Goal: Task Accomplishment & Management: Use online tool/utility

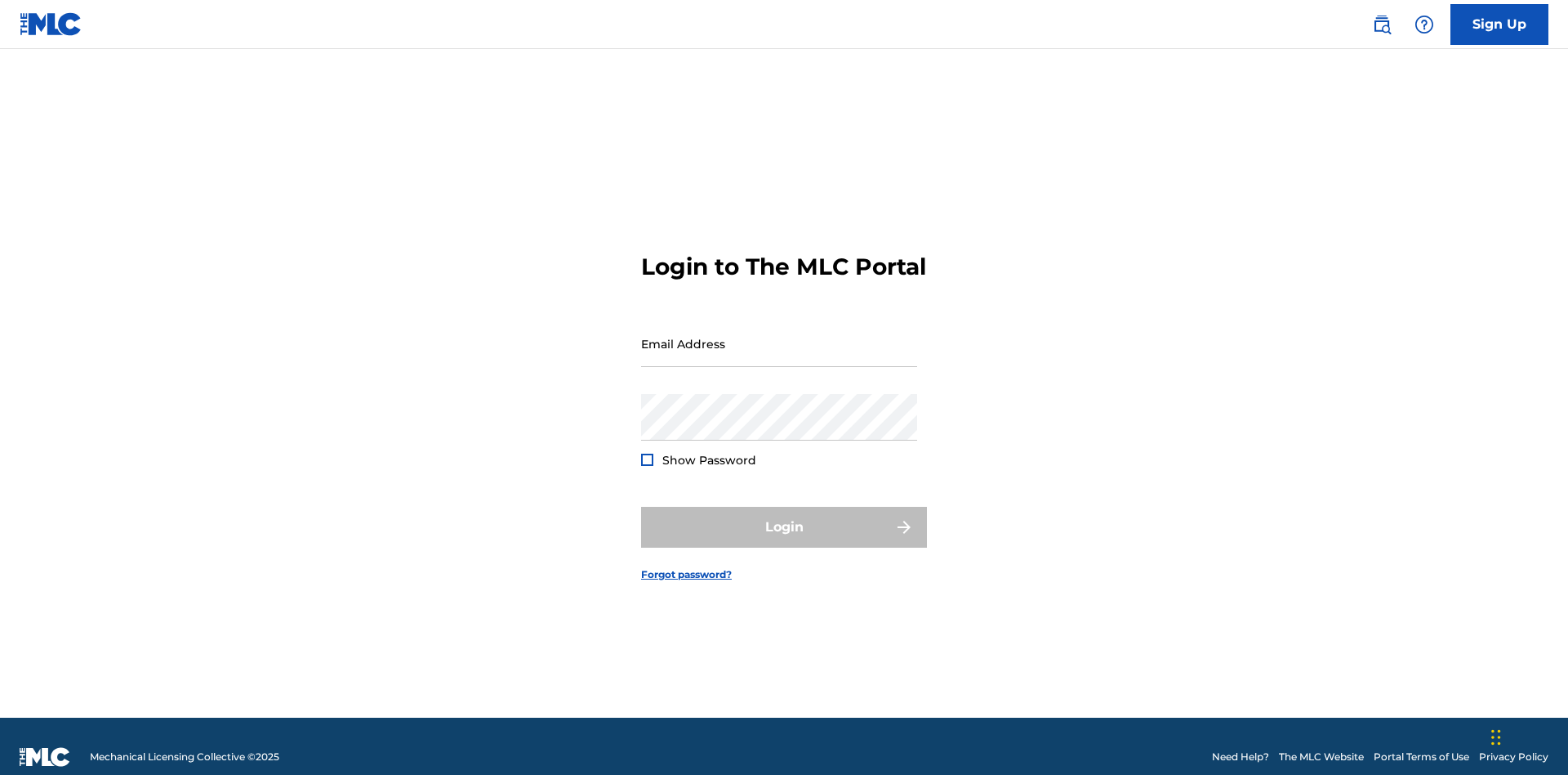
scroll to position [22, 0]
click at [779, 336] on input "Email Address" at bounding box center [779, 344] width 276 height 47
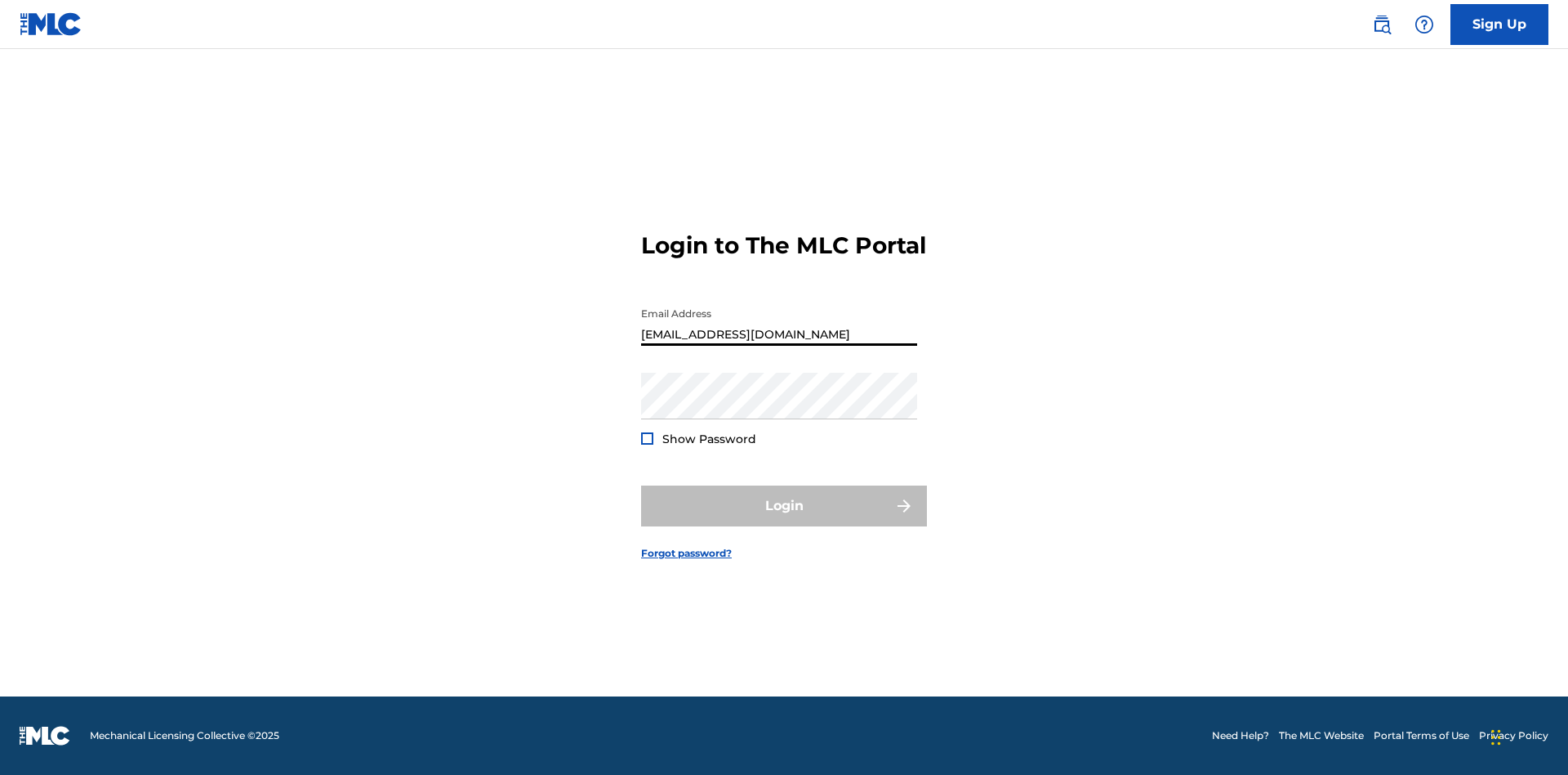
type input "[EMAIL_ADDRESS][DOMAIN_NAME]"
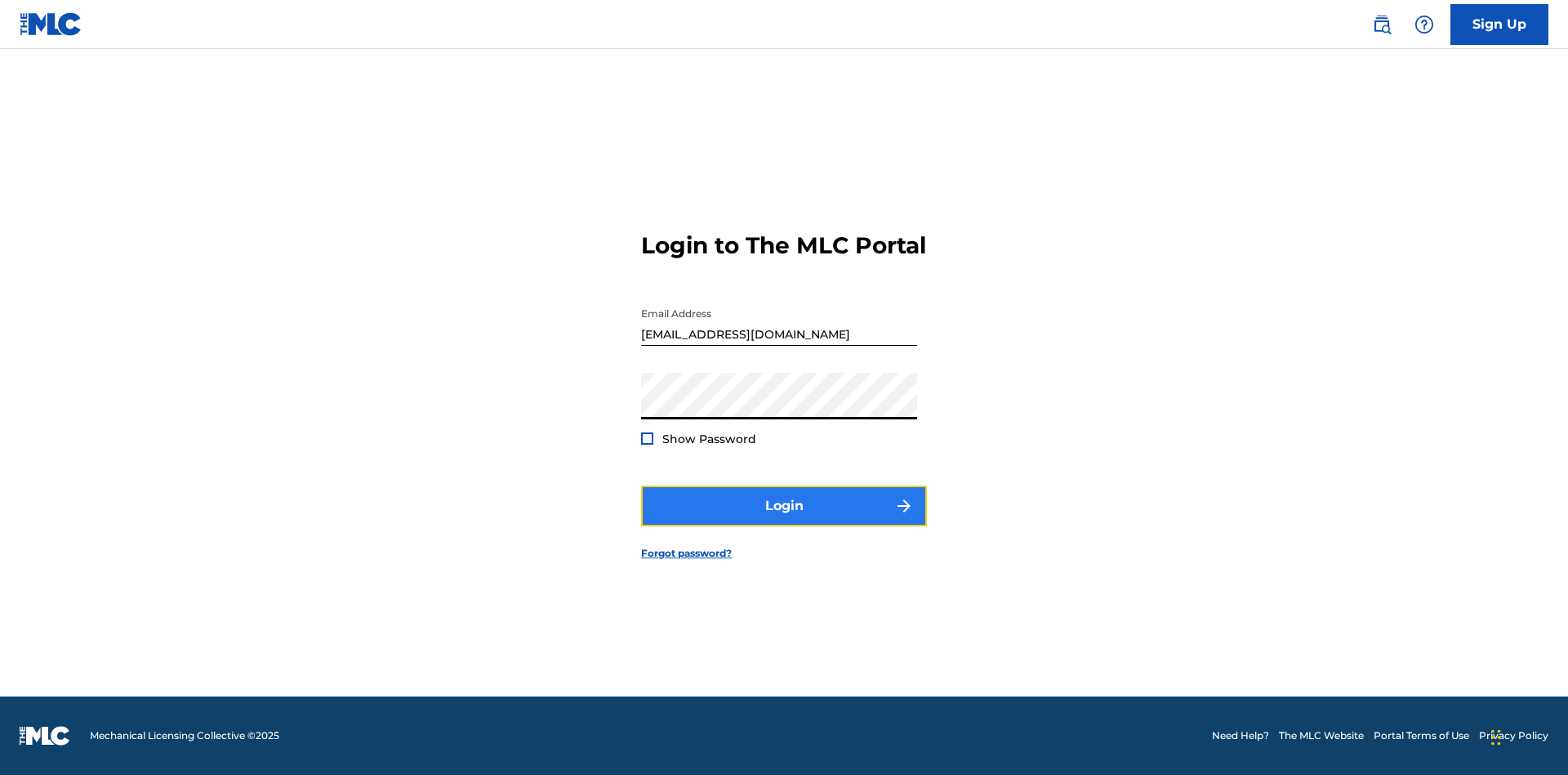
click at [784, 520] on button "Login" at bounding box center [784, 506] width 286 height 41
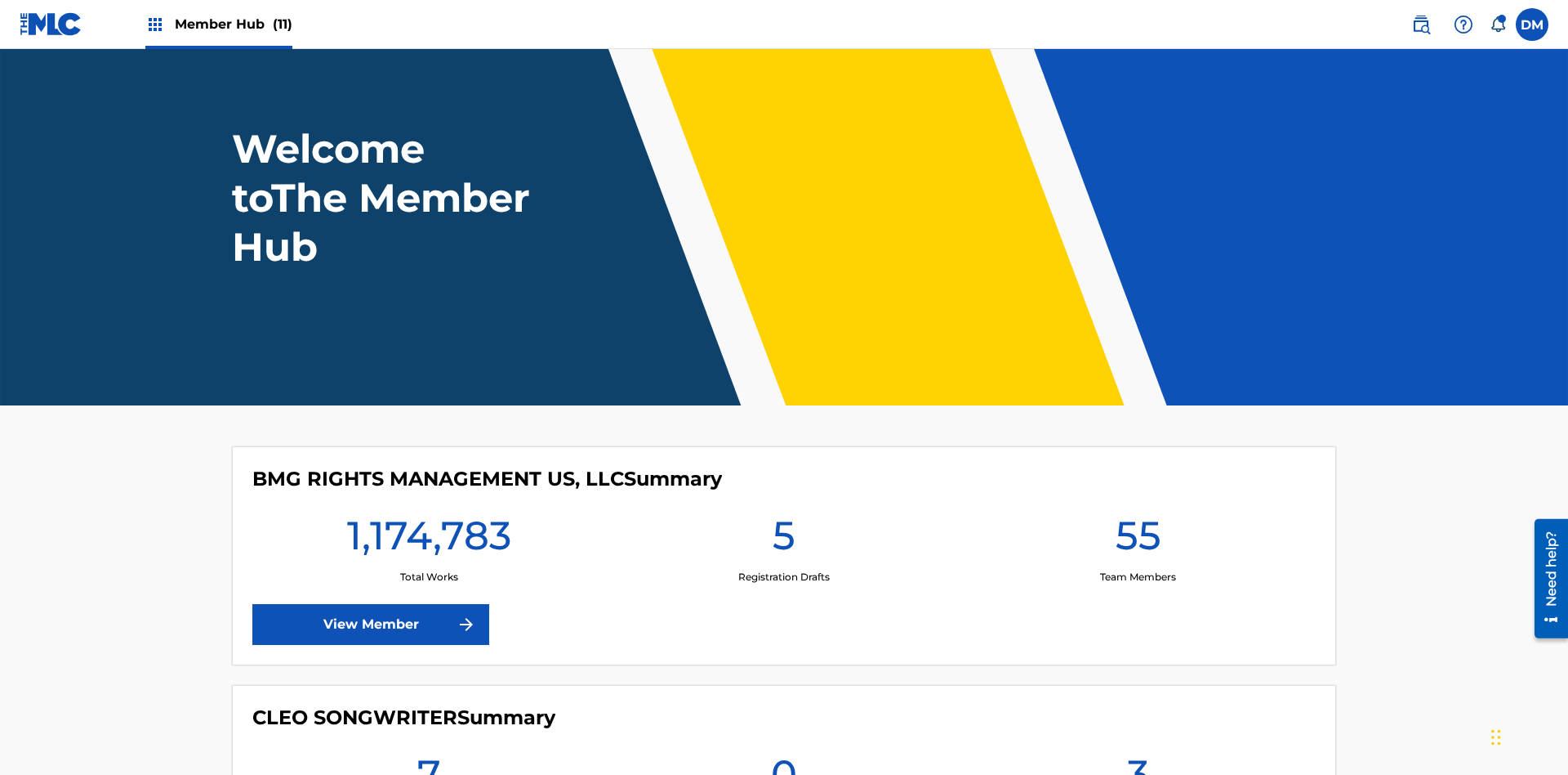
click at [233, 23] on span "Member Hub (11)" at bounding box center [233, 23] width 117 height 19
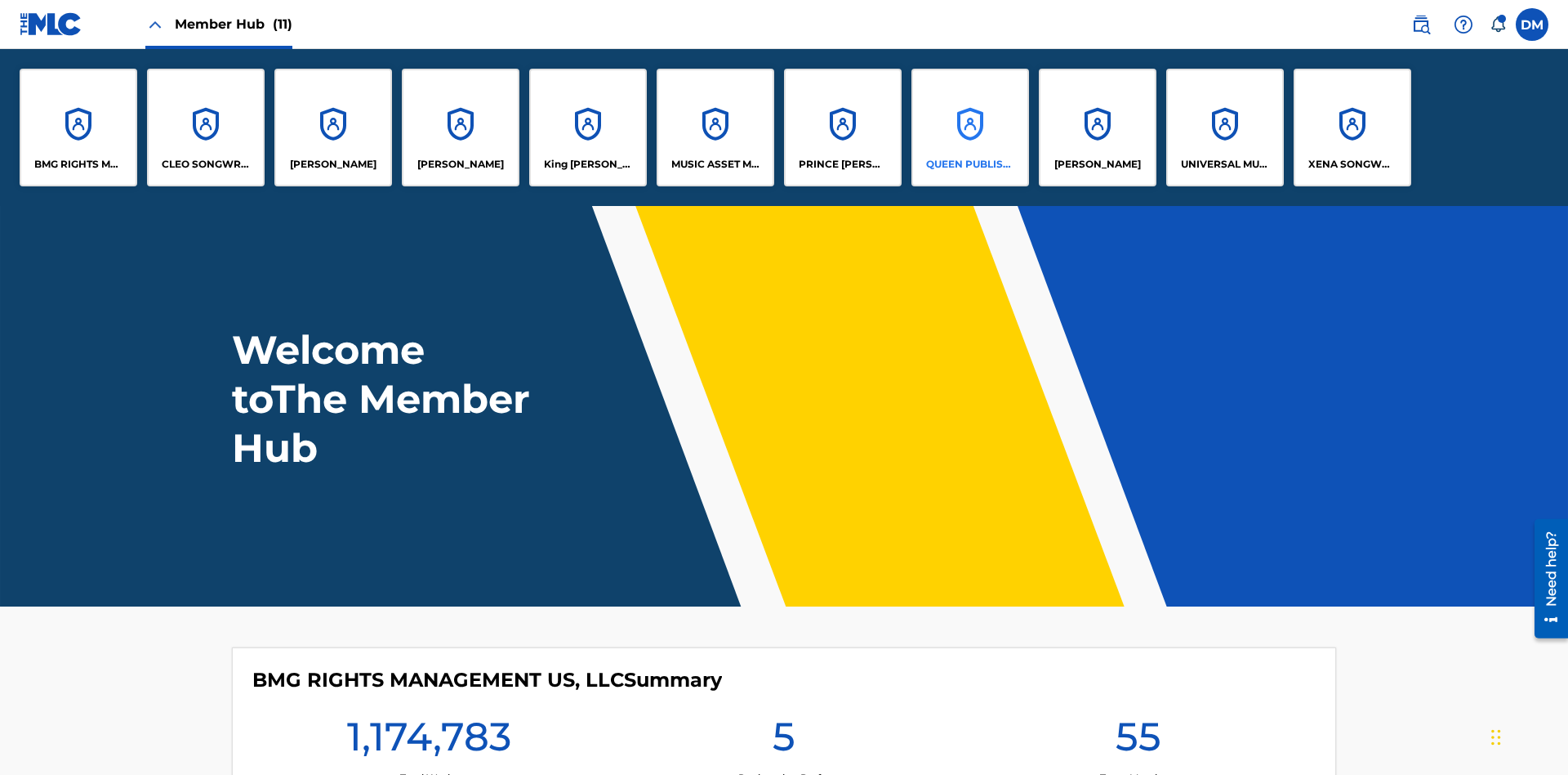
click at [970, 164] on p "QUEEN PUBLISHA" at bounding box center [970, 164] width 89 height 14
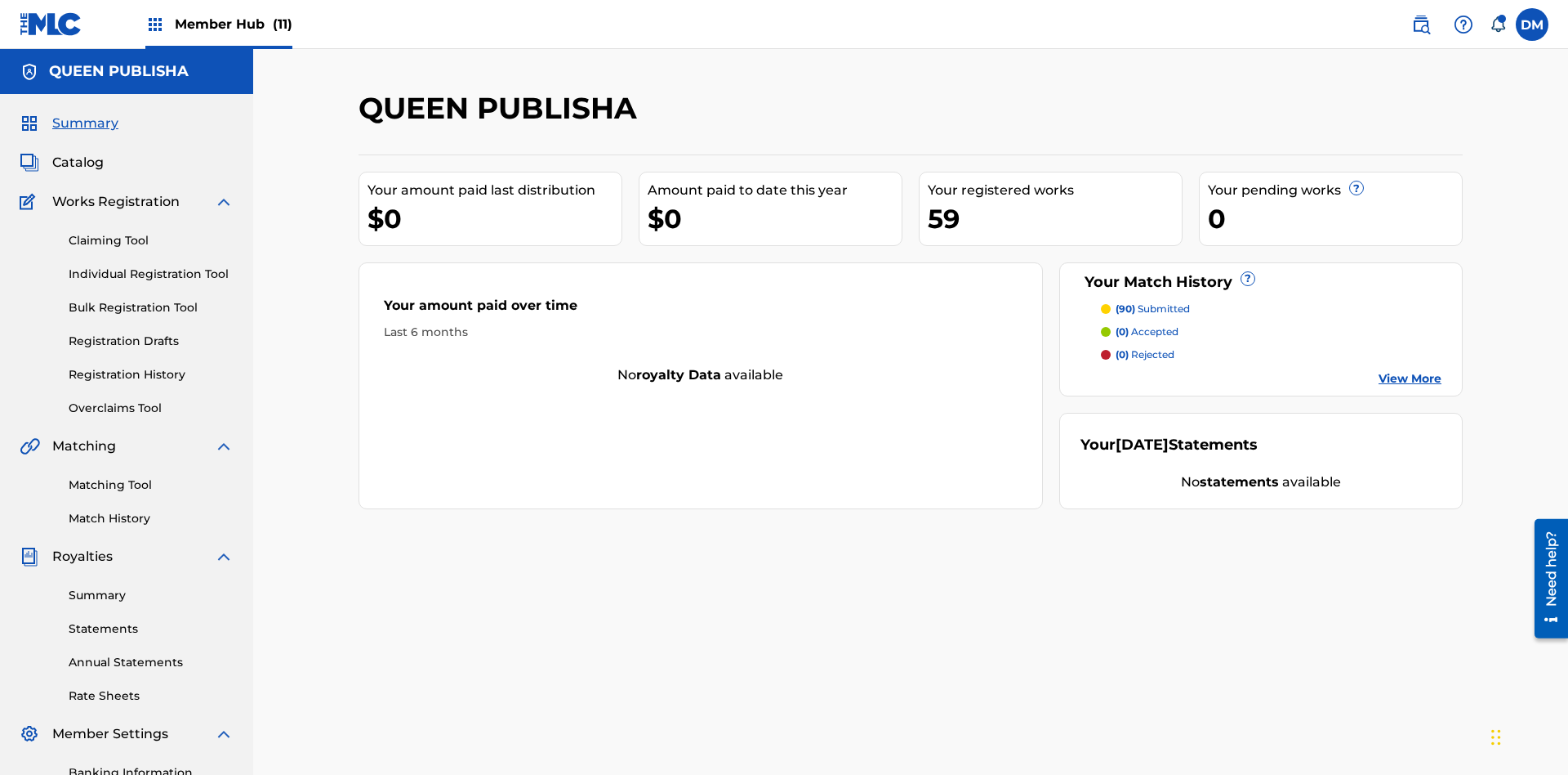
scroll to position [134, 0]
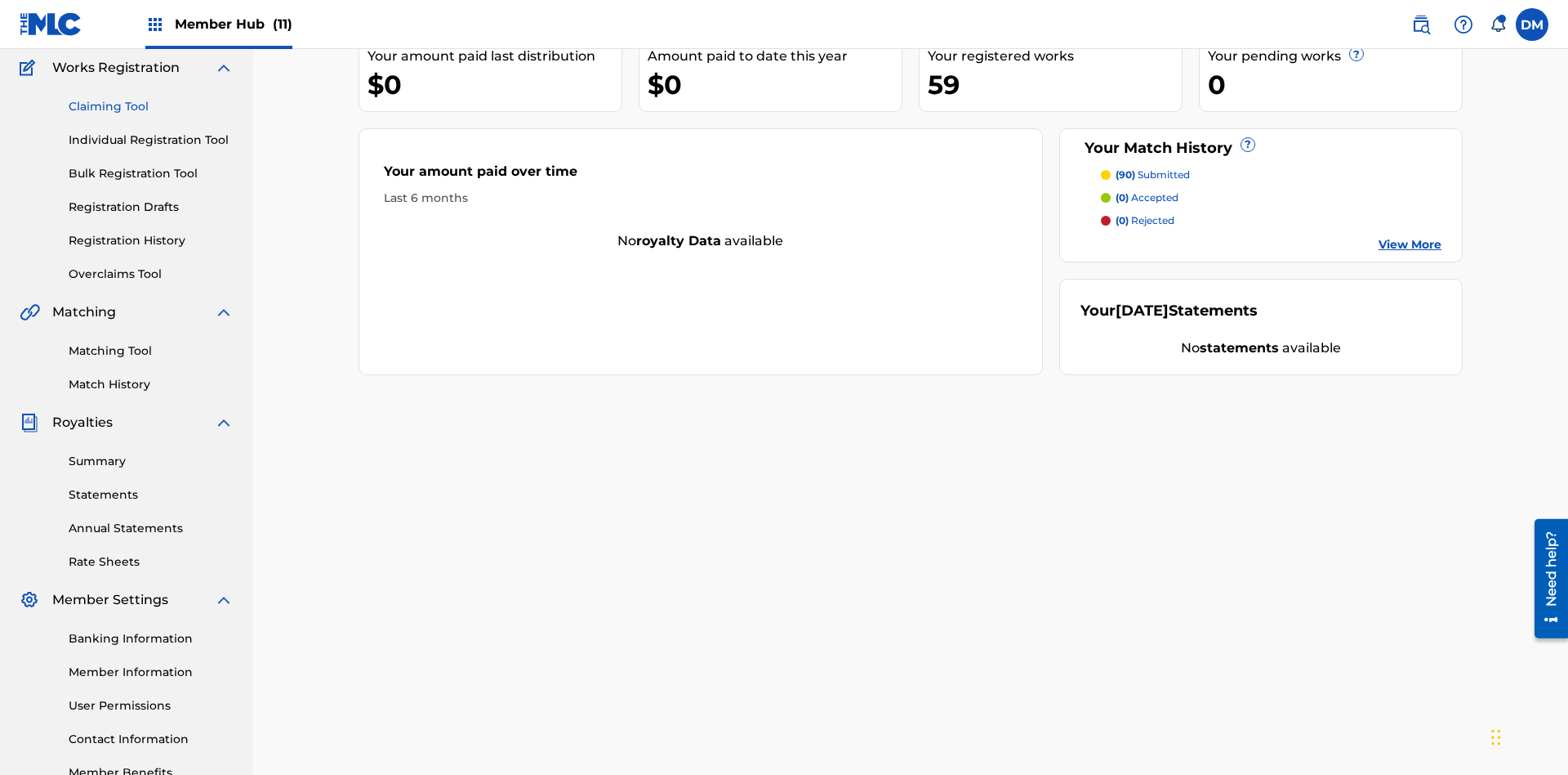
click at [151, 107] on link "Claiming Tool" at bounding box center [151, 106] width 165 height 17
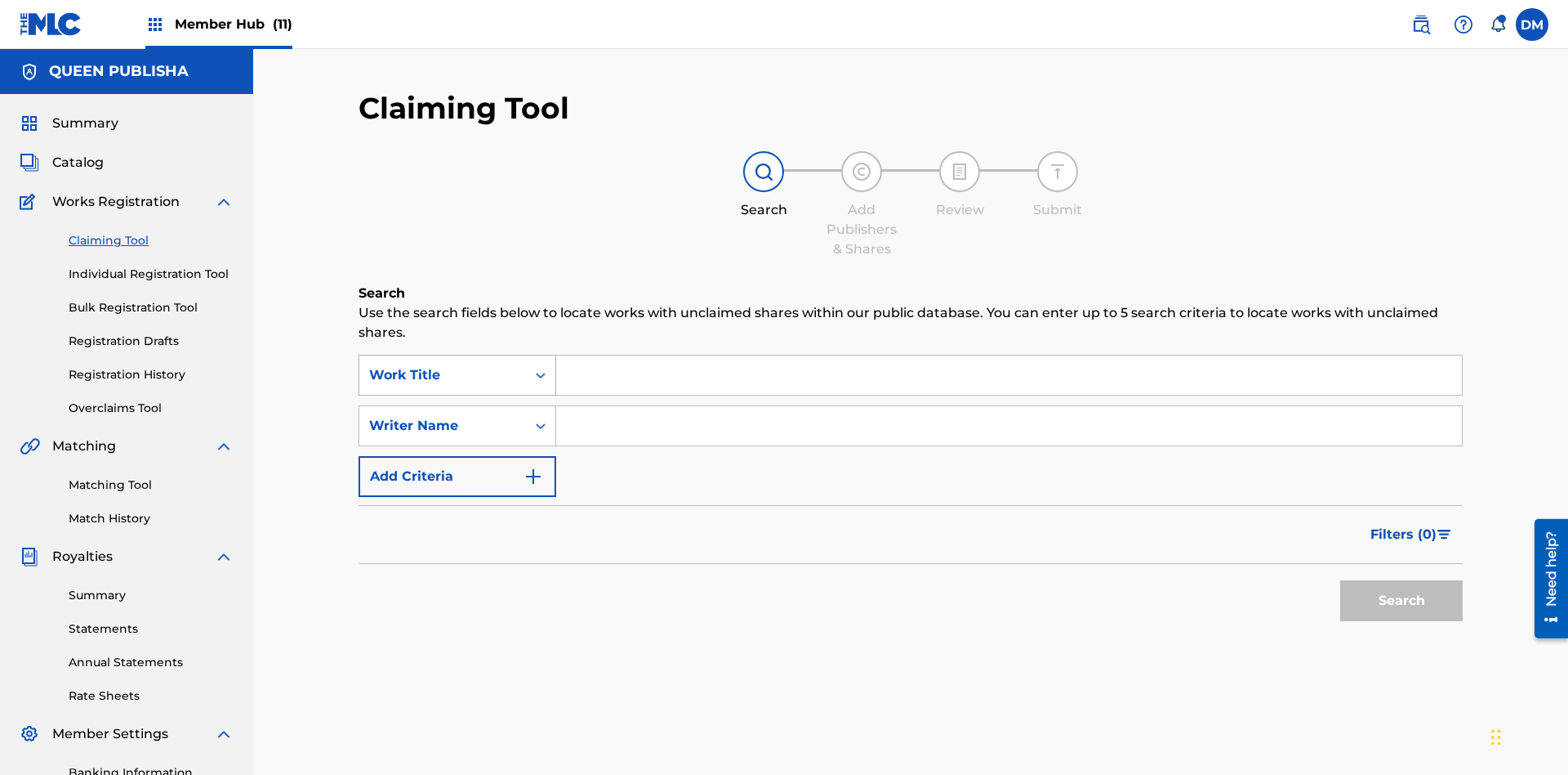
click at [442, 366] on div "Work Title" at bounding box center [442, 375] width 147 height 20
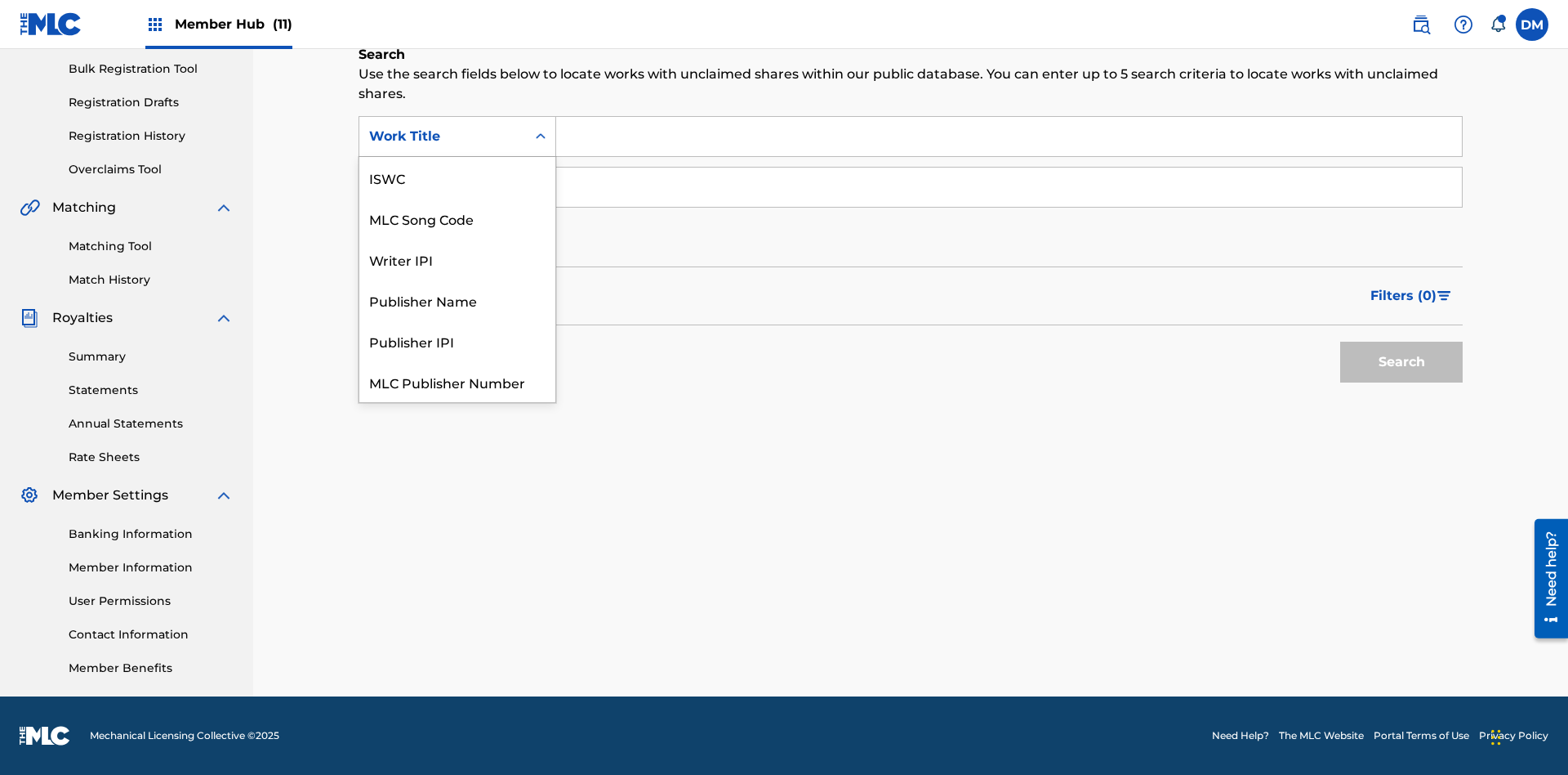
scroll to position [41, 0]
click at [458, 177] on div "MLC Song Code" at bounding box center [457, 177] width 196 height 41
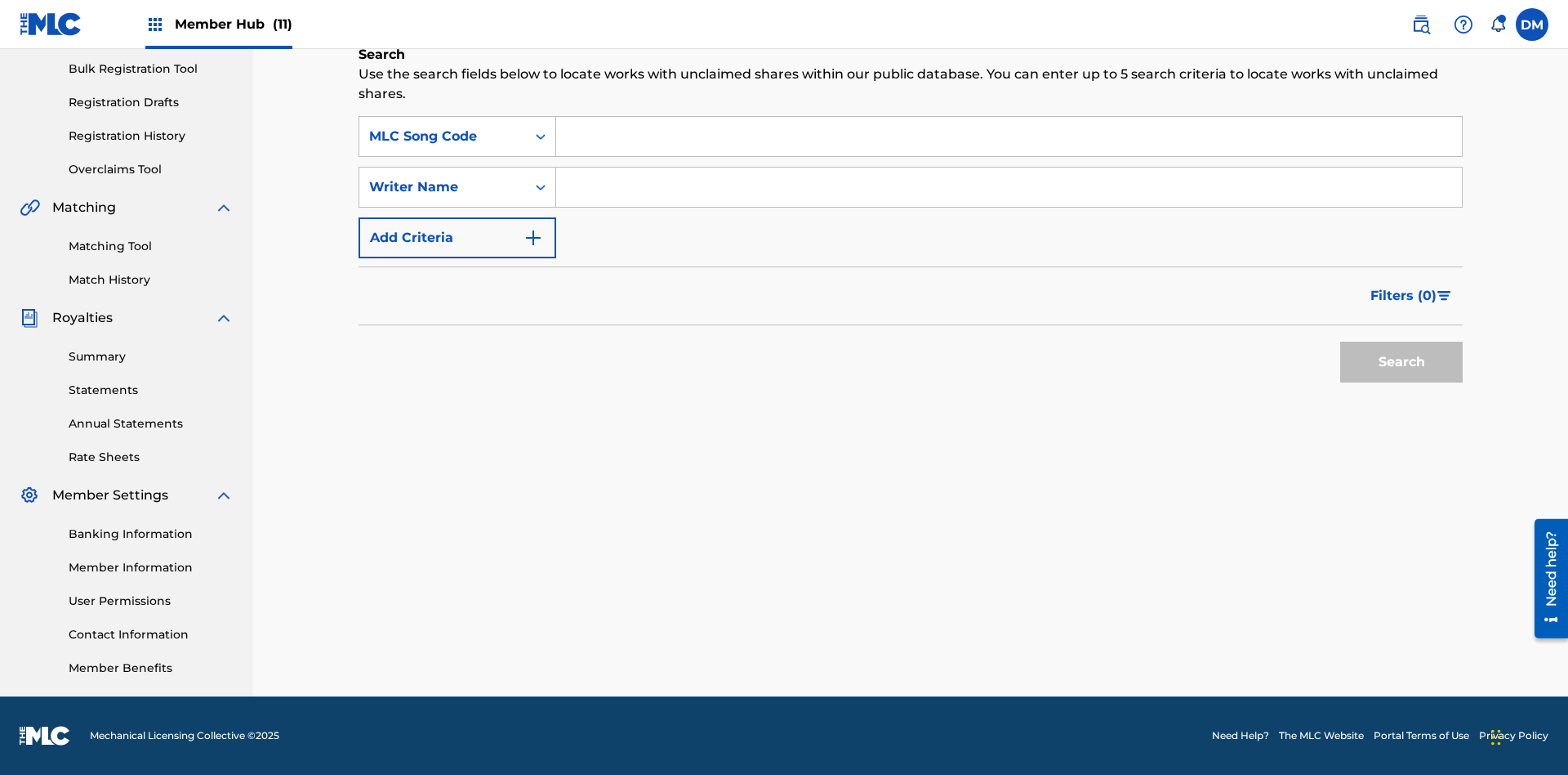
click at [1008, 136] on input "Search Form" at bounding box center [1008, 136] width 905 height 39
type input "OC72G2"
click at [1401, 362] on button "Search" at bounding box center [1401, 362] width 123 height 41
click at [1404, 296] on span "Filters ( 0 )" at bounding box center [1403, 296] width 66 height 20
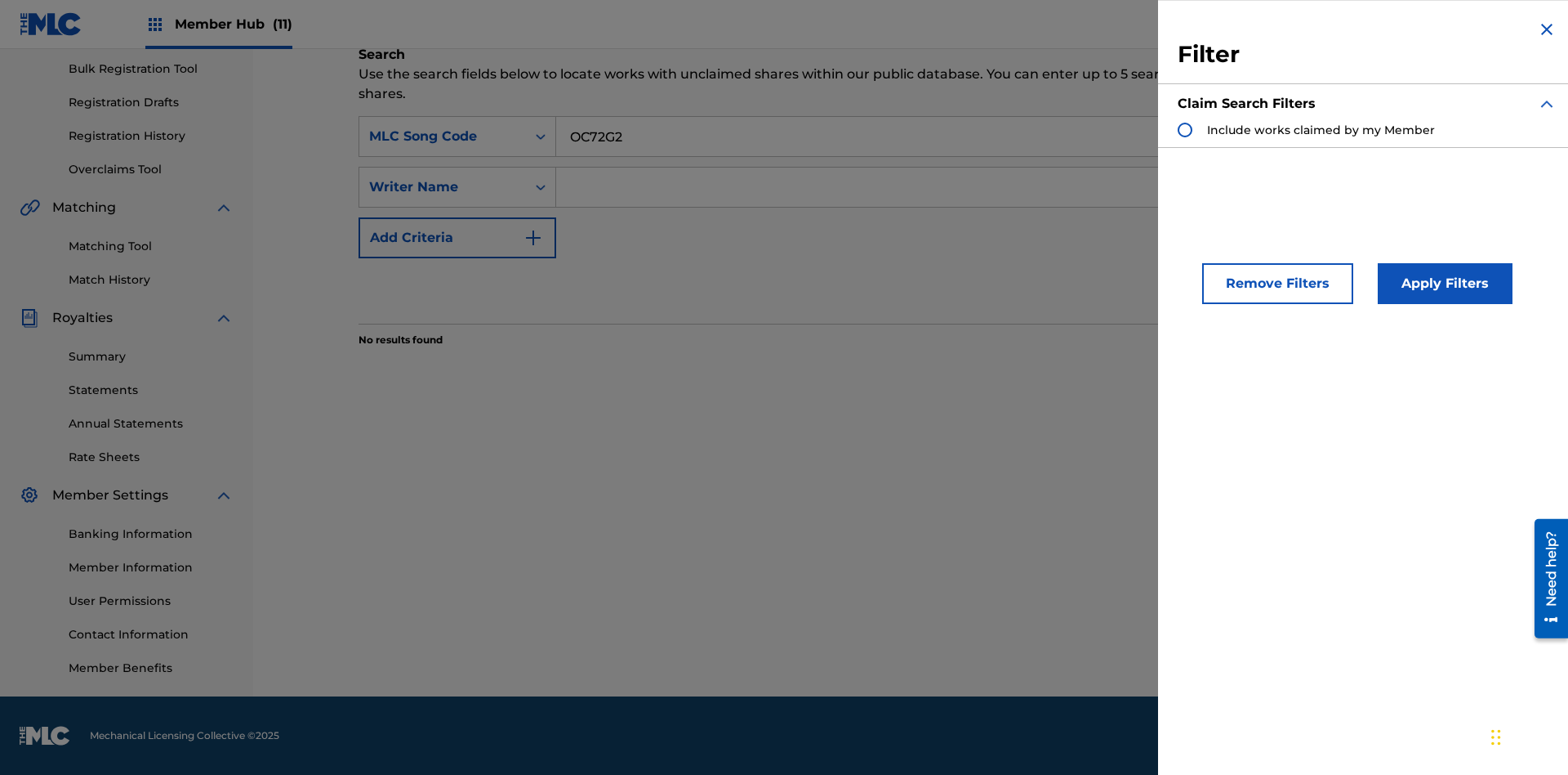
click at [1185, 130] on div "Search Form" at bounding box center [1185, 130] width 14 height 14
click at [1443, 283] on button "Apply Filters" at bounding box center [1445, 284] width 134 height 41
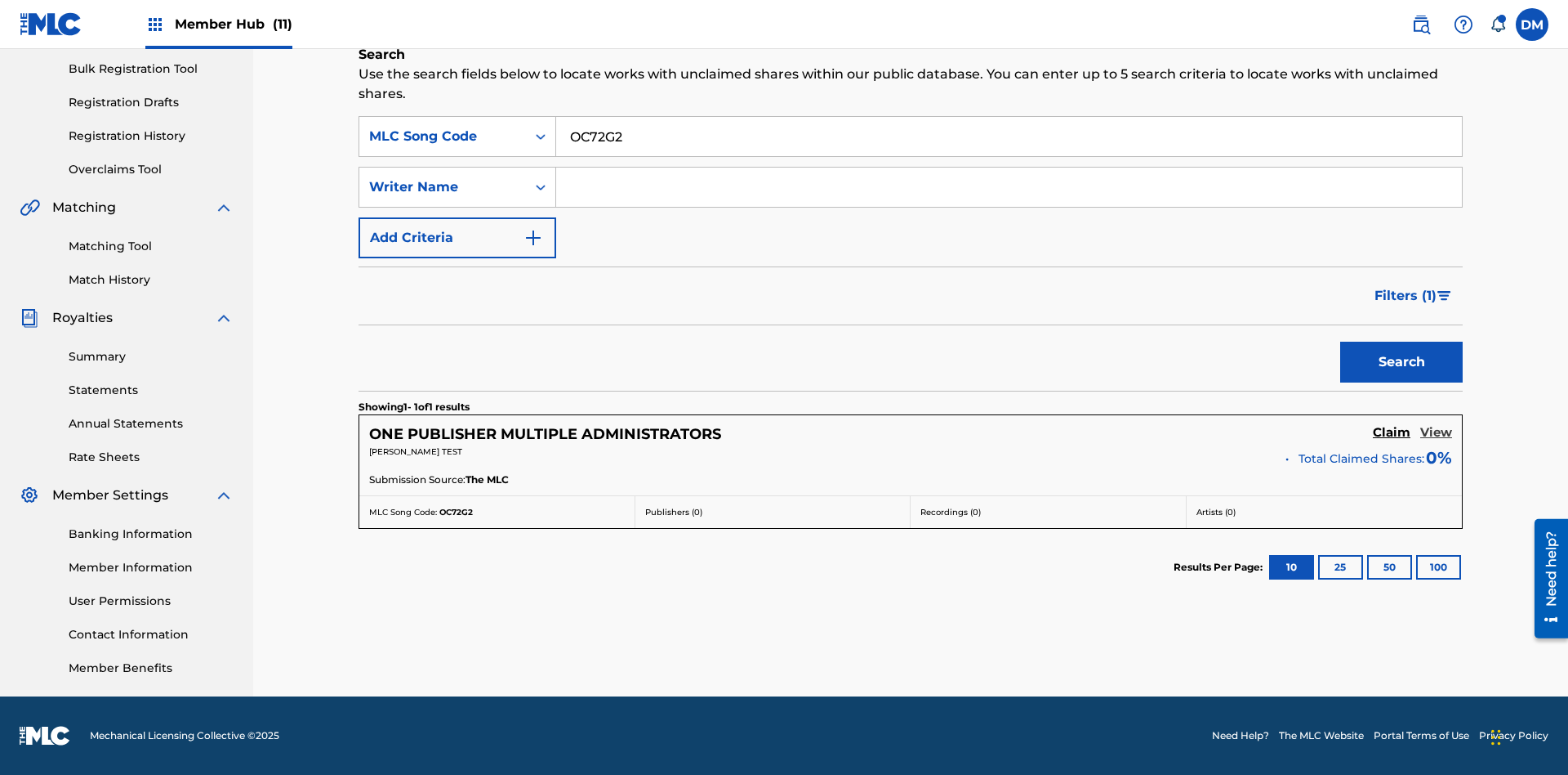
click at [1435, 432] on h5 "View" at bounding box center [1436, 432] width 32 height 15
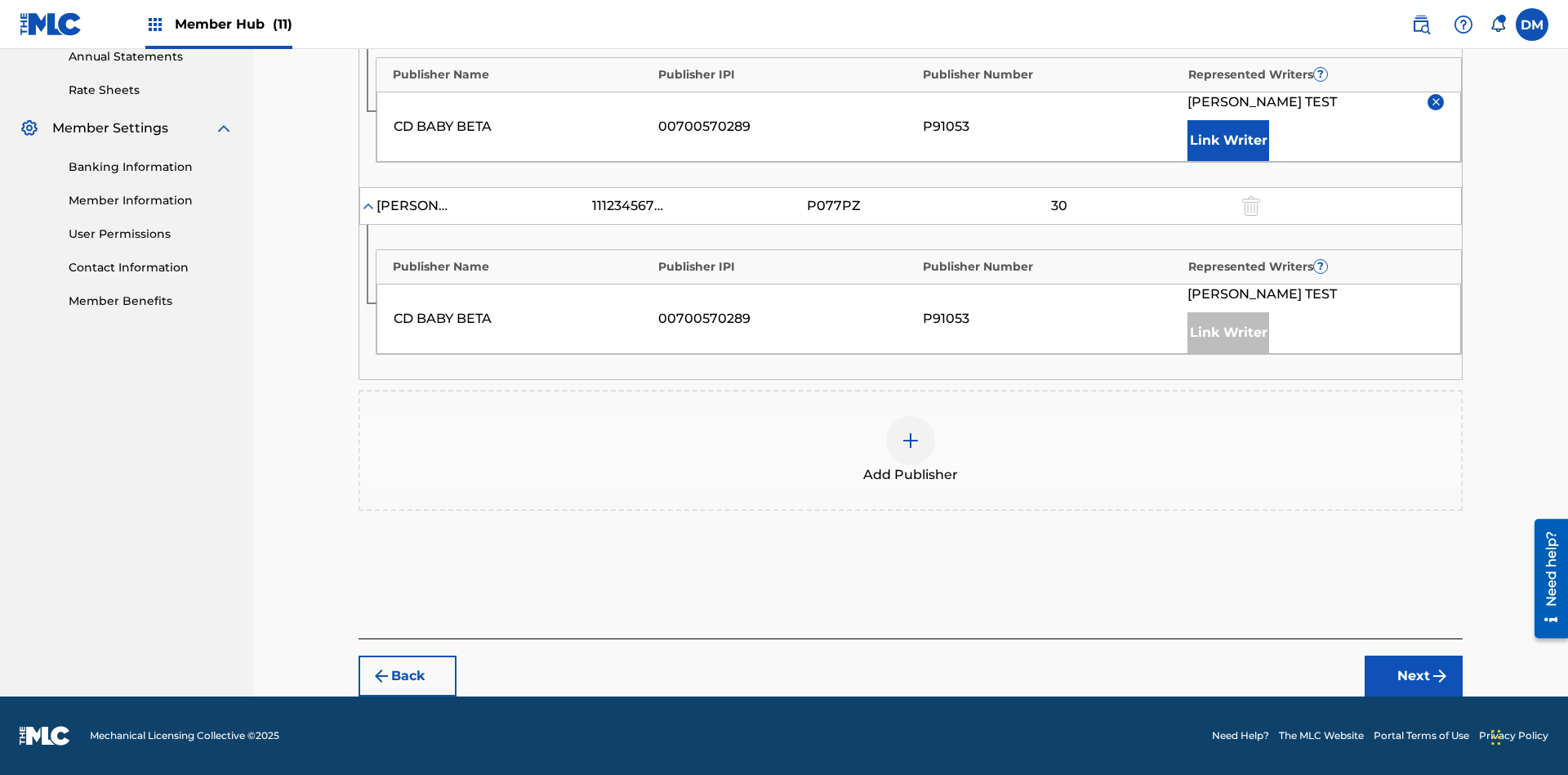
click at [1058, 23] on input "30" at bounding box center [1059, 13] width 73 height 23
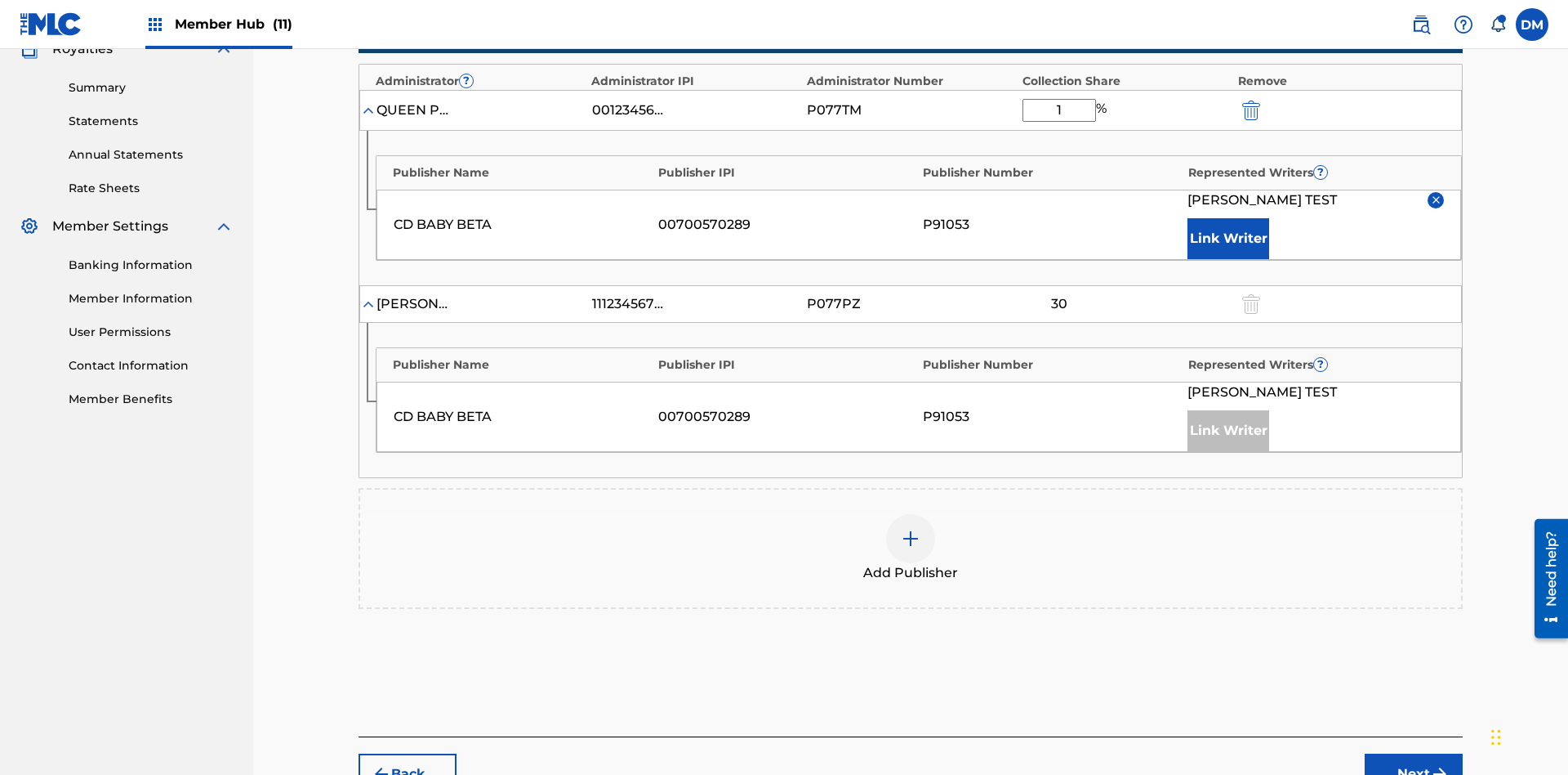
type input "12"
click at [1414, 753] on button "Next" at bounding box center [1413, 774] width 98 height 41
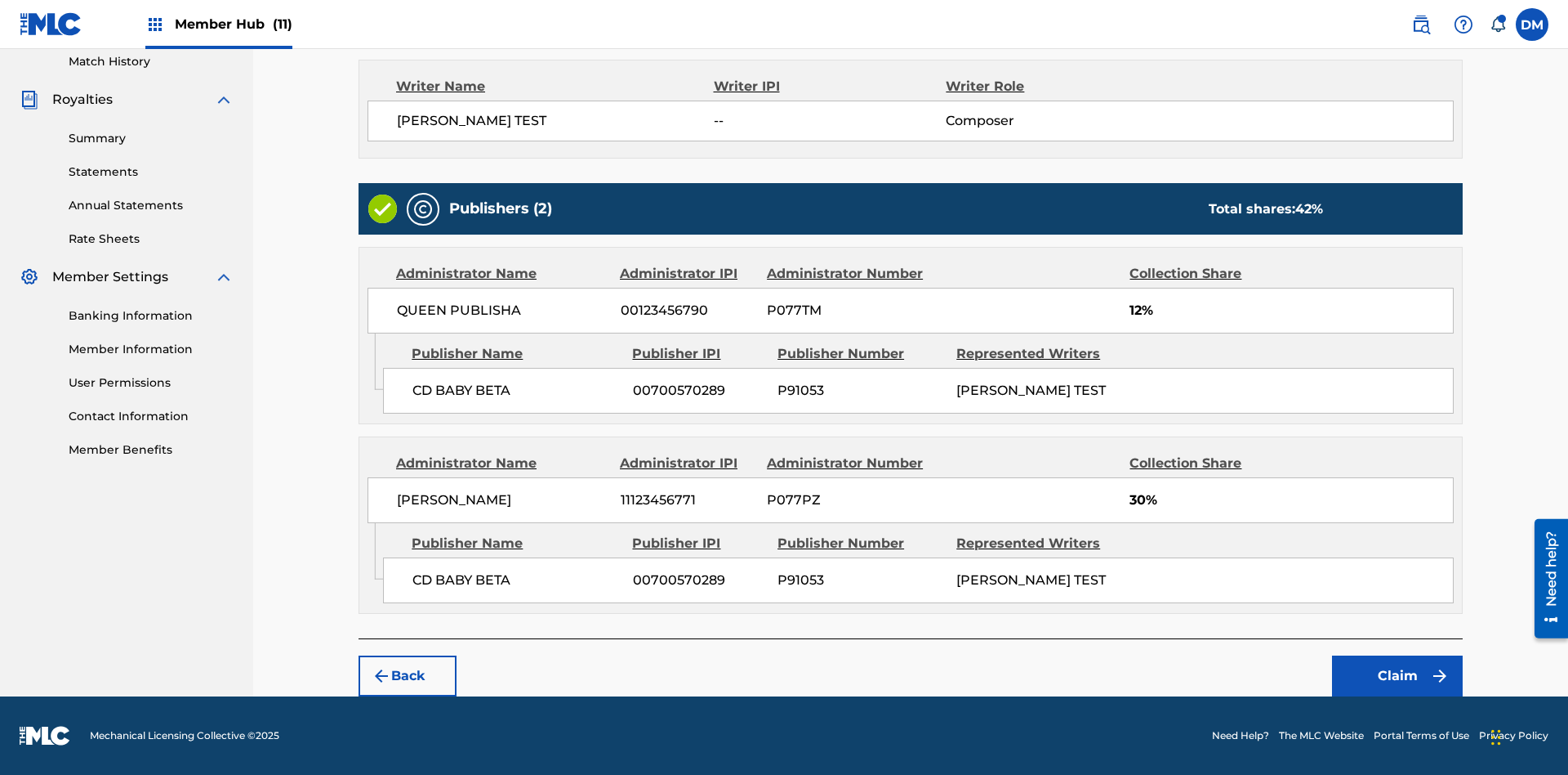
scroll to position [457, 0]
click at [1397, 676] on button "Claim" at bounding box center [1397, 676] width 131 height 41
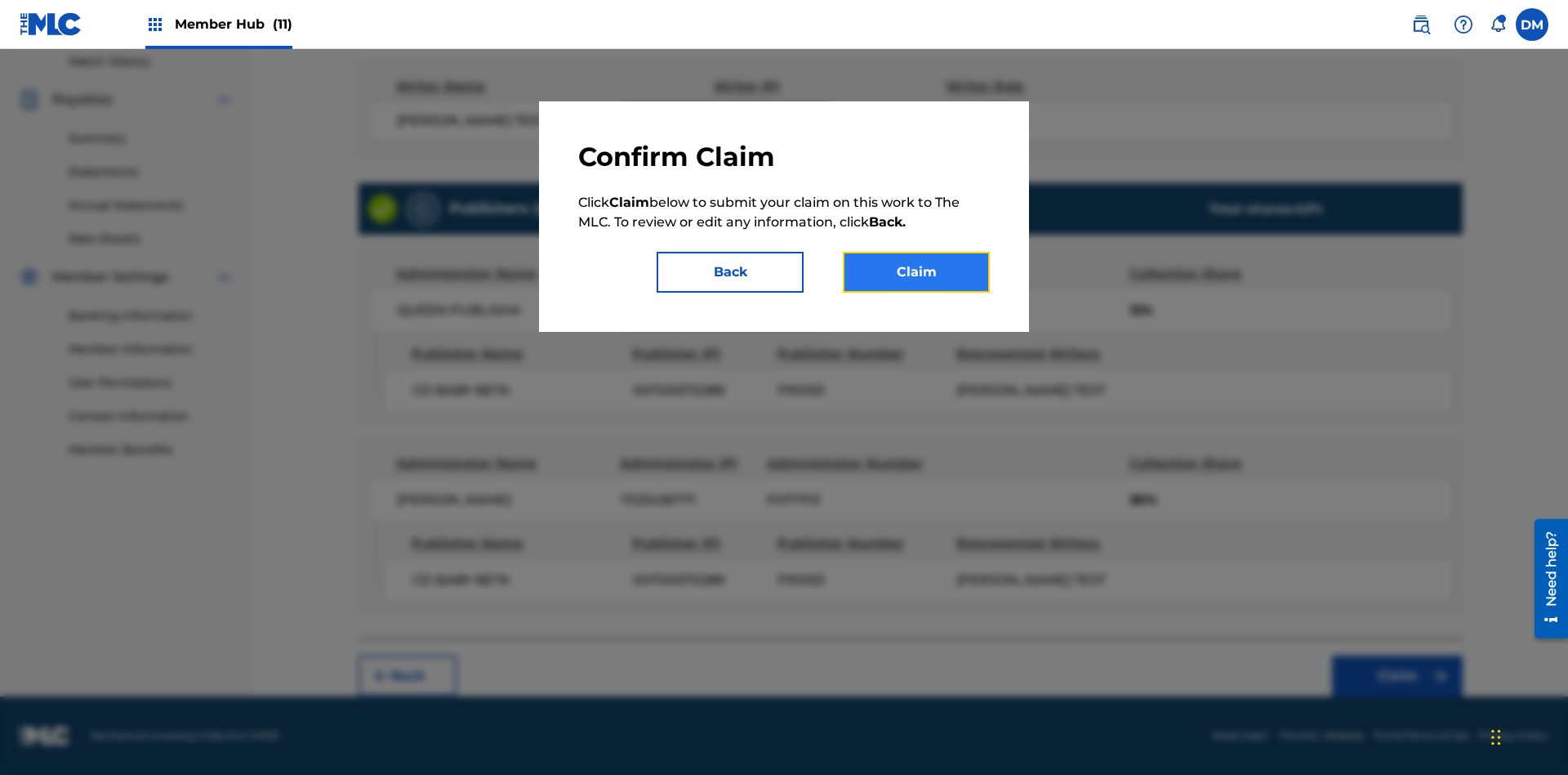
click at [916, 272] on button "Claim" at bounding box center [916, 272] width 147 height 41
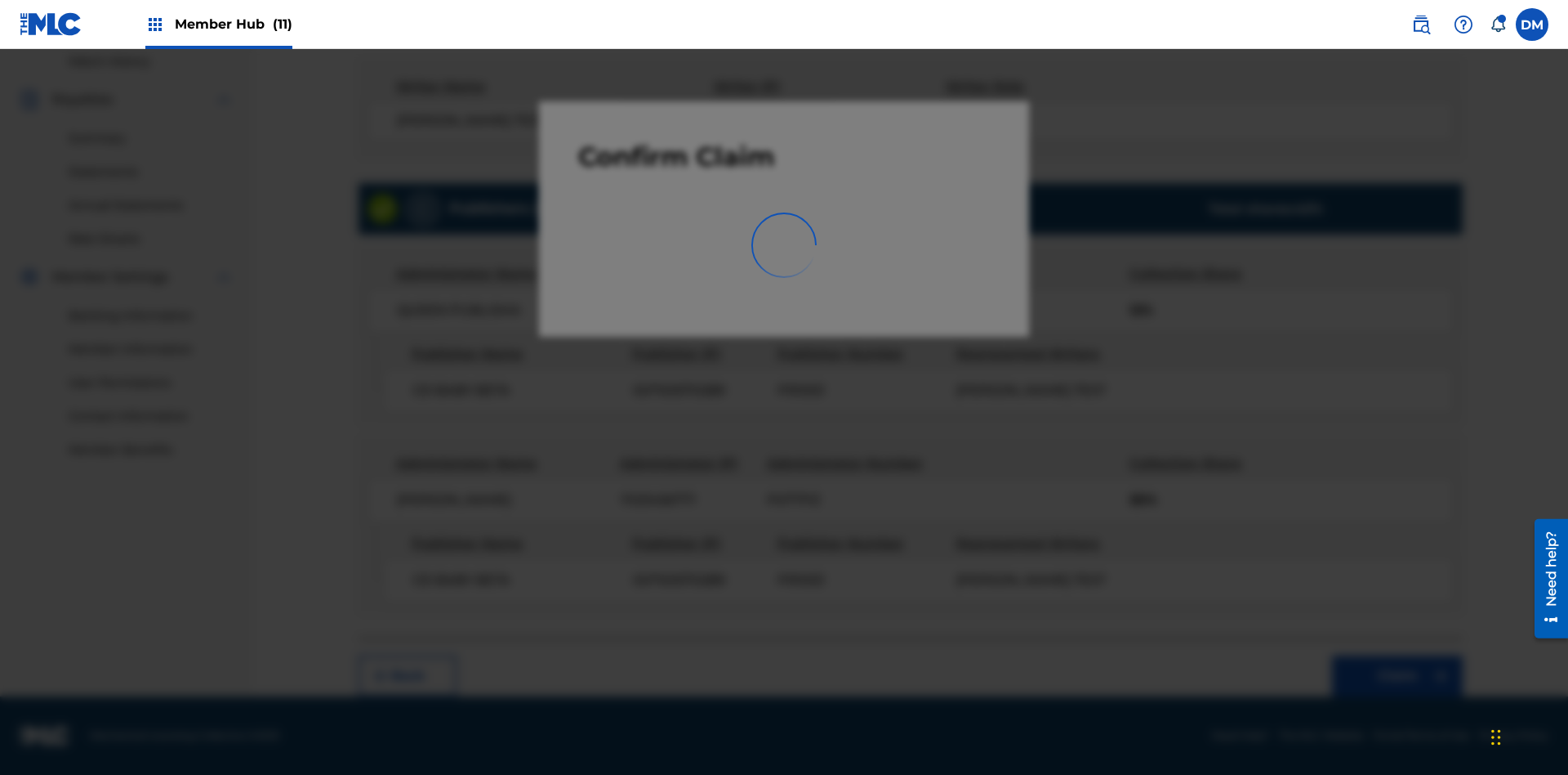
scroll to position [238, 0]
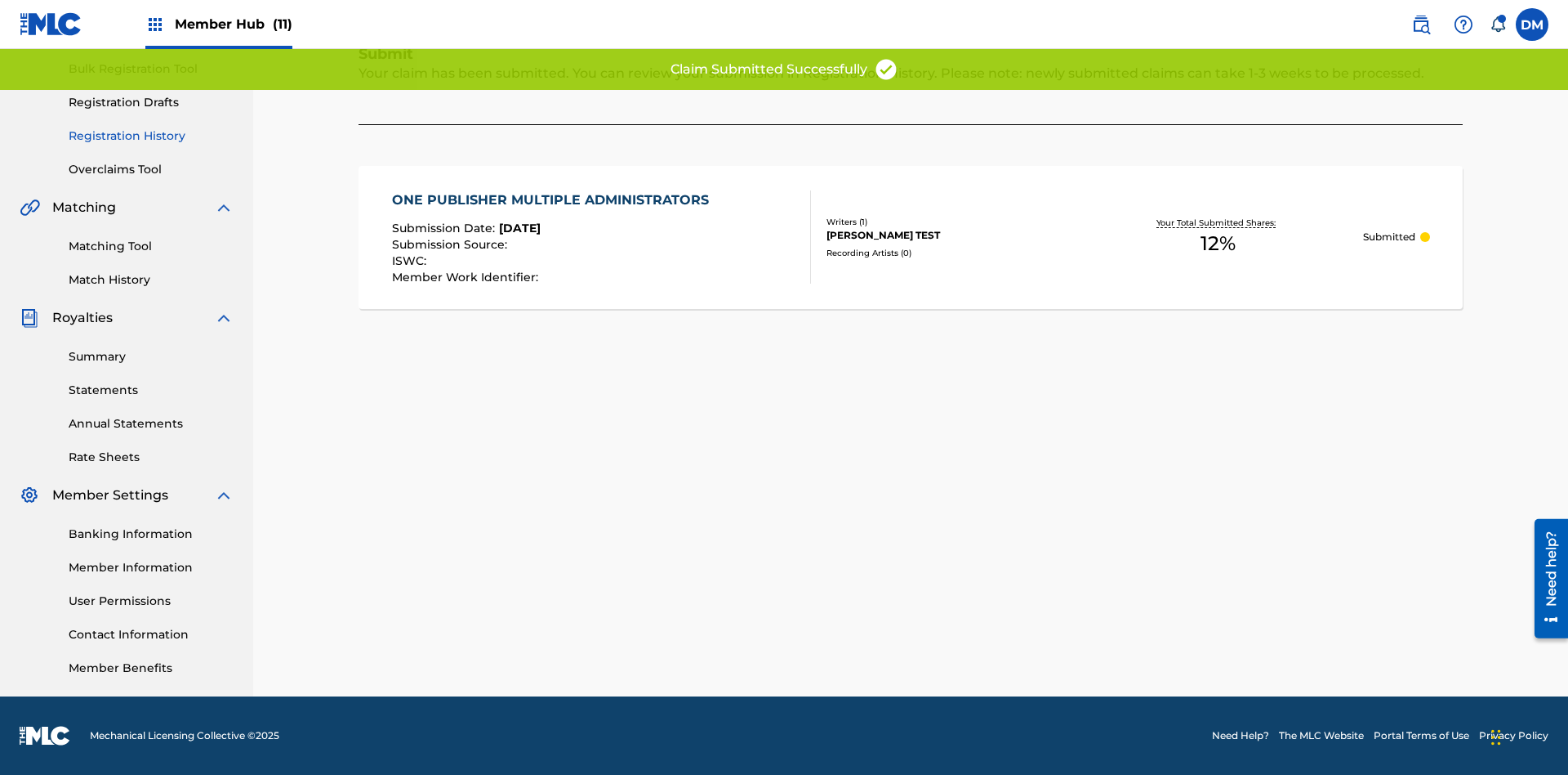
click at [151, 135] on link "Registration History" at bounding box center [151, 135] width 165 height 17
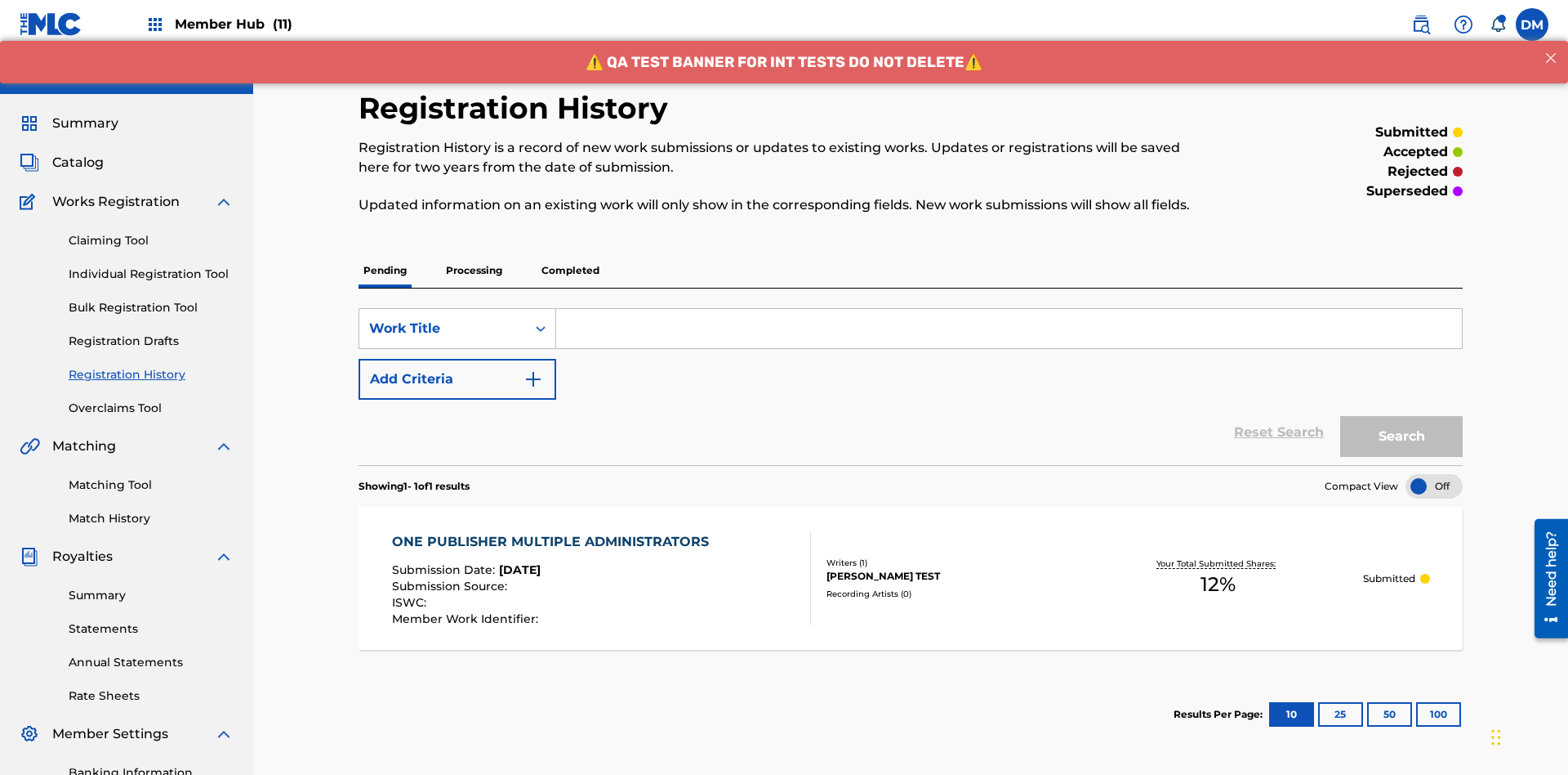
click at [1008, 309] on input "Search Form" at bounding box center [1008, 329] width 905 height 39
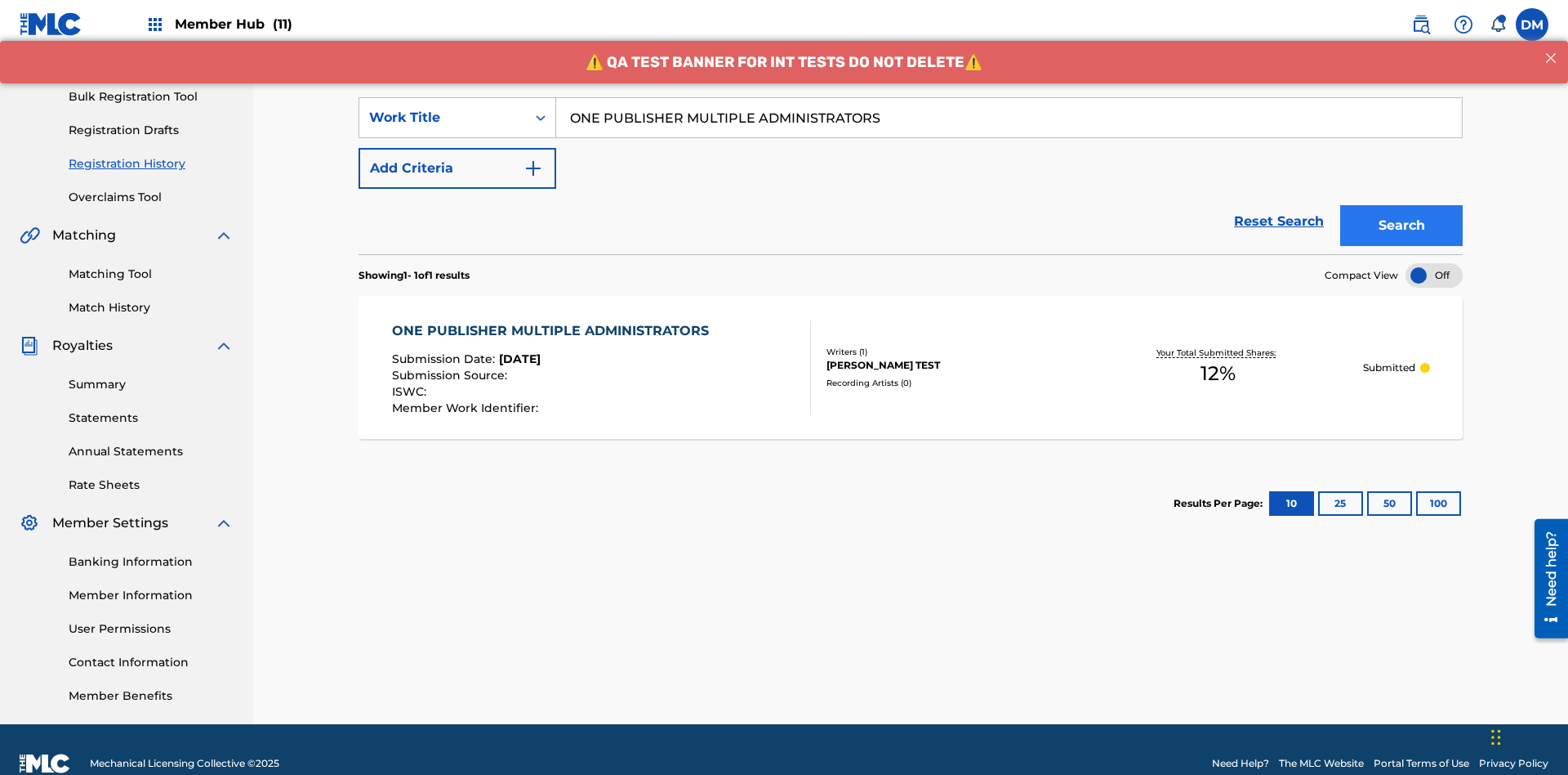
type input "ONE PUBLISHER MULTIPLE ADMINISTRATORS"
click at [1401, 205] on button "Search" at bounding box center [1401, 226] width 123 height 41
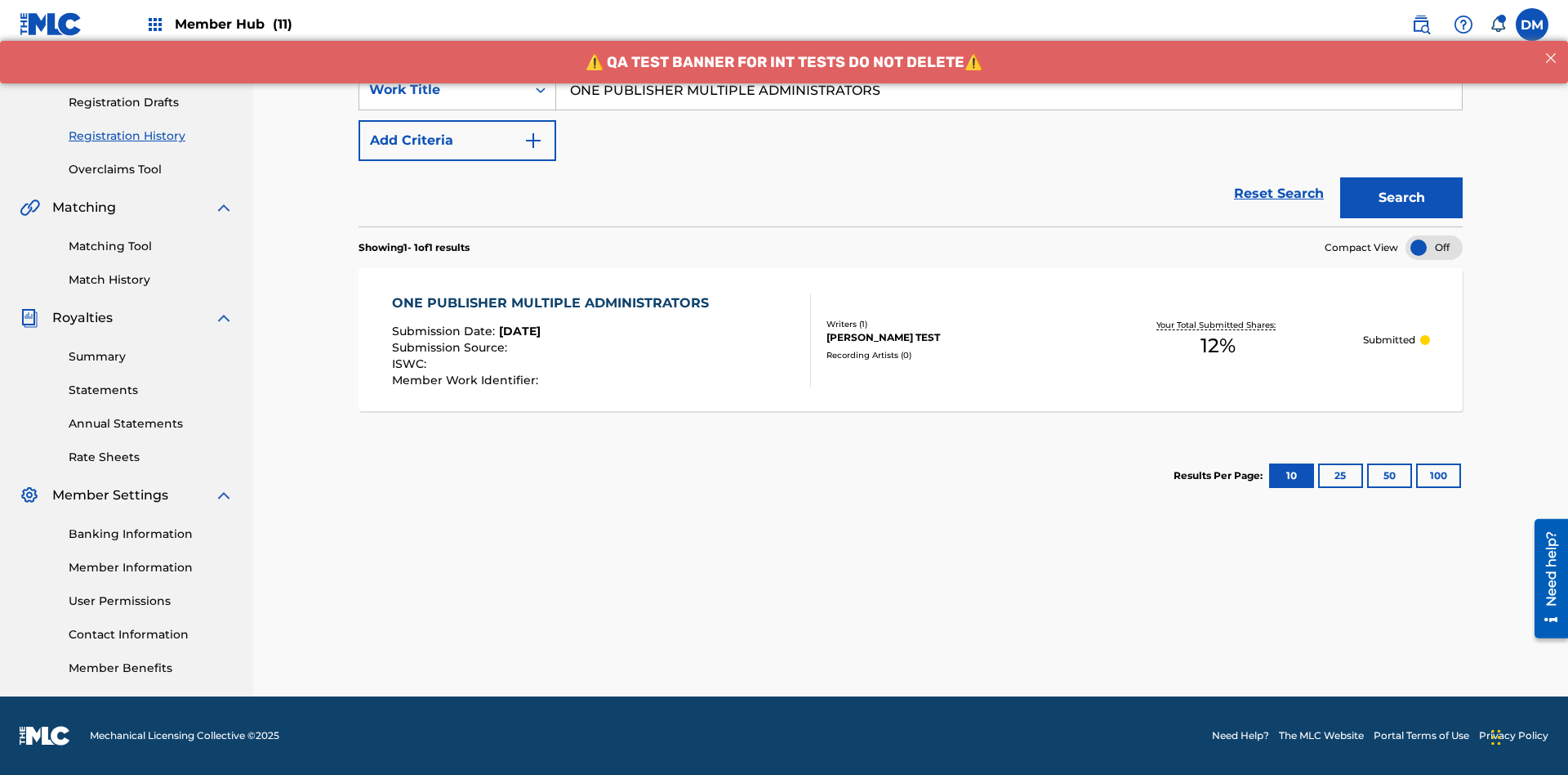
click at [911, 339] on div "[PERSON_NAME] TEST" at bounding box center [949, 337] width 246 height 14
